Goal: Information Seeking & Learning: Learn about a topic

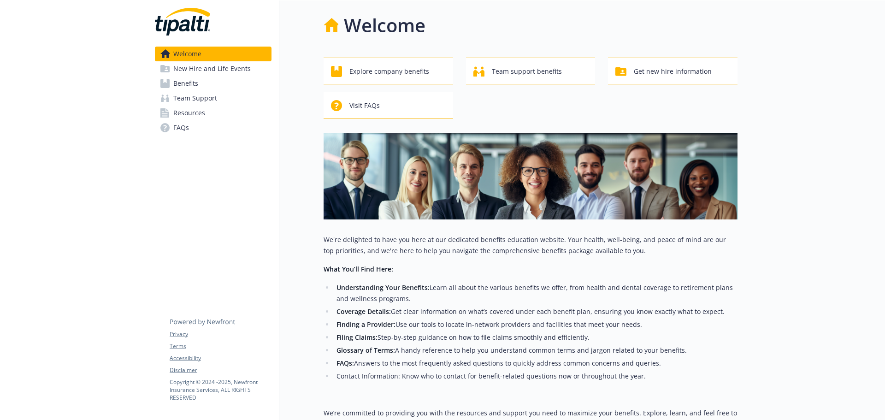
click at [222, 88] on link "Benefits" at bounding box center [213, 83] width 117 height 15
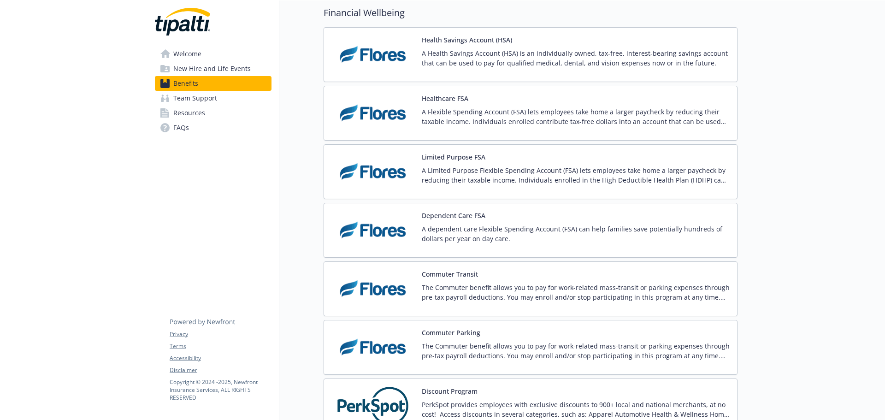
scroll to position [1244, 0]
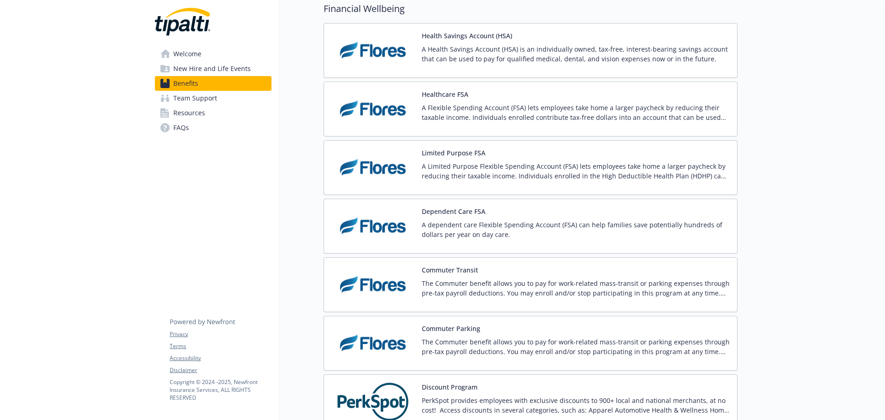
click at [452, 52] on p "A Health Savings Account (HSA) is an individually owned, tax-free, interest-bea…" at bounding box center [576, 53] width 308 height 19
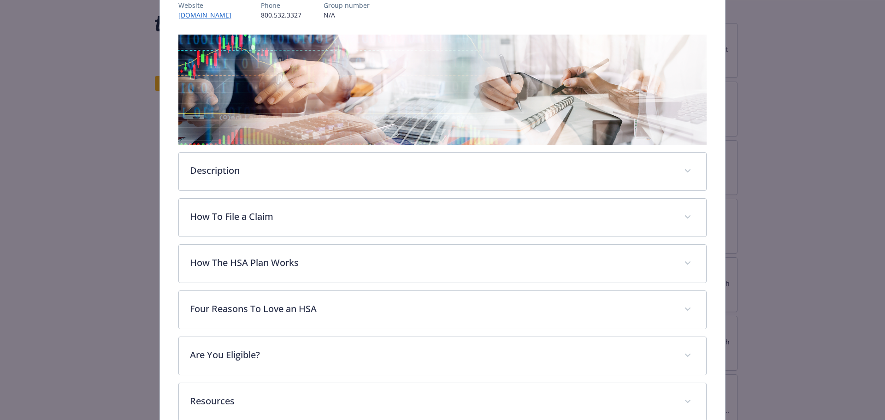
scroll to position [166, 0]
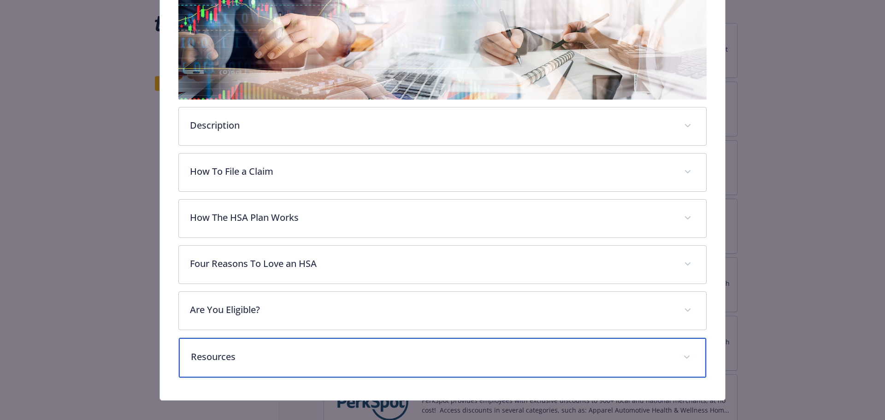
click at [371, 352] on p "Resources" at bounding box center [432, 357] width 482 height 14
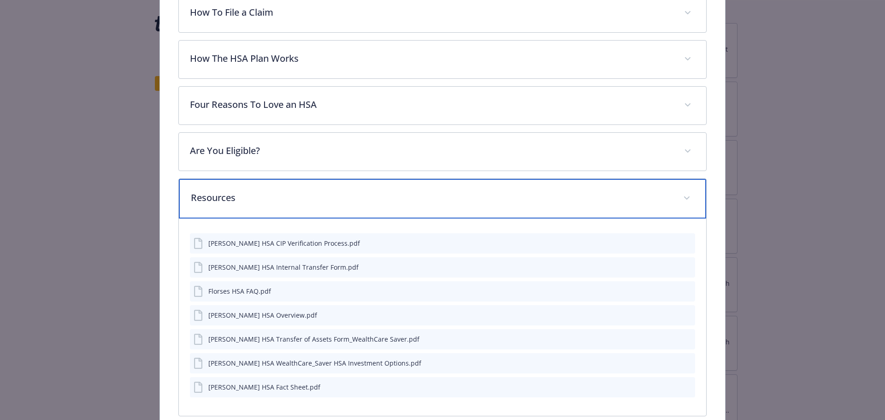
scroll to position [350, 0]
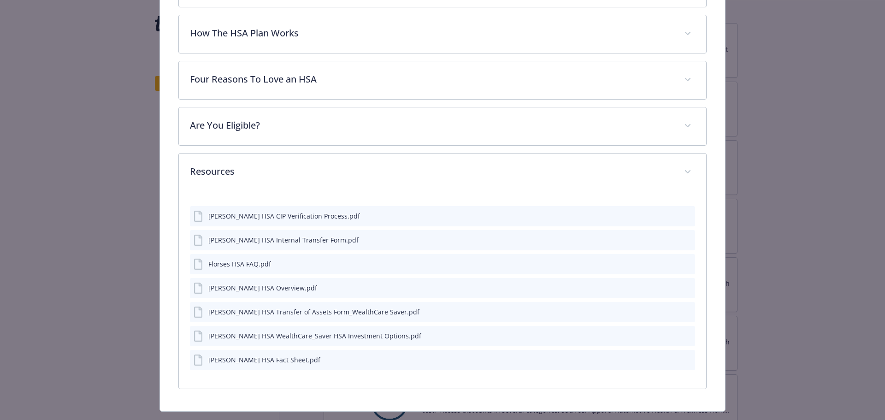
click at [683, 216] on icon "preview file" at bounding box center [686, 215] width 8 height 6
